Goal: Transaction & Acquisition: Book appointment/travel/reservation

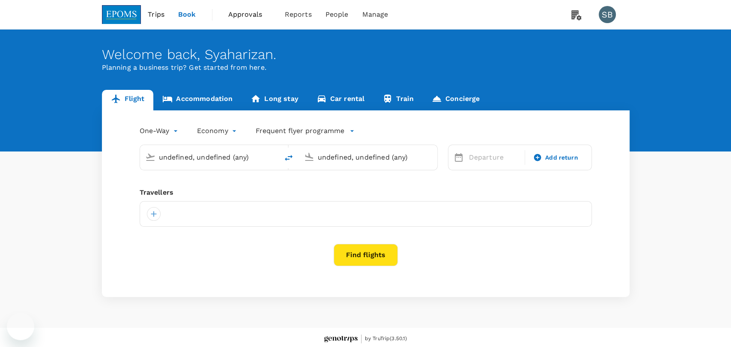
type input "Labuan (LBU)"
type input "Miri Intl (MYY)"
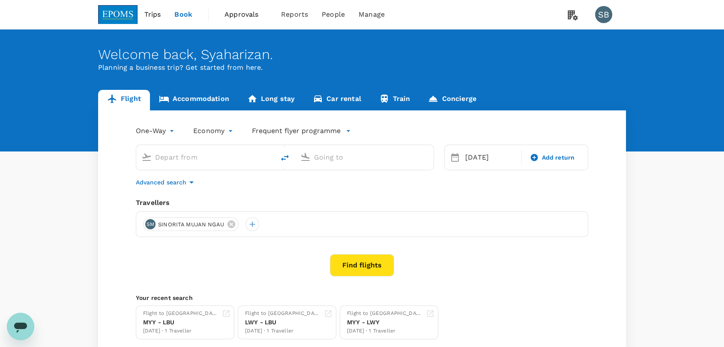
type input "Labuan (LBU)"
type input "Miri Intl (MYY)"
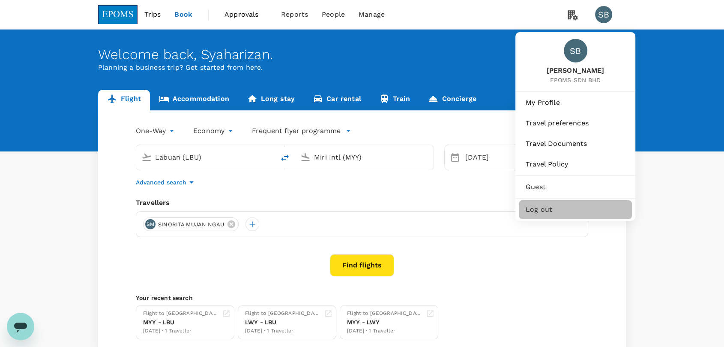
click at [570, 210] on span "Log out" at bounding box center [575, 210] width 99 height 10
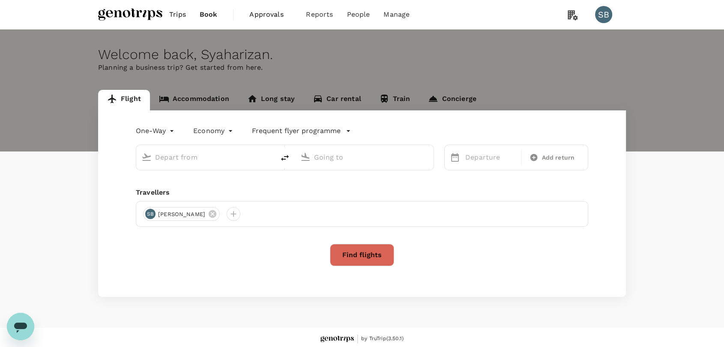
type input "roundtrip"
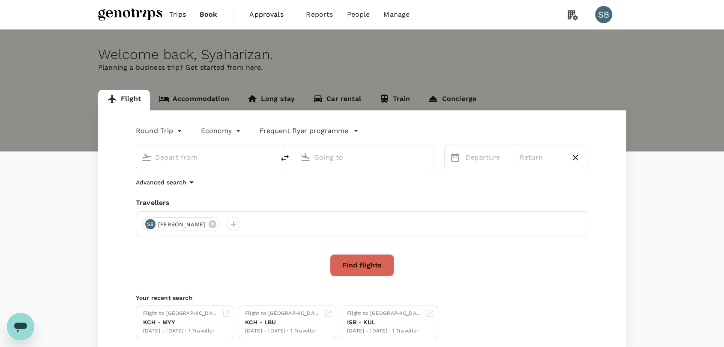
type input "Miri Intl (MYY)"
type input "Labuan (LBU)"
